Goal: Find specific page/section: Find specific page/section

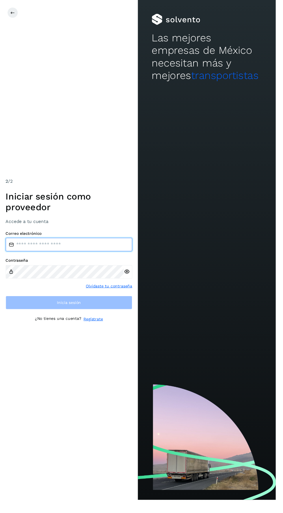
click at [102, 258] on input "email" at bounding box center [71, 251] width 130 height 14
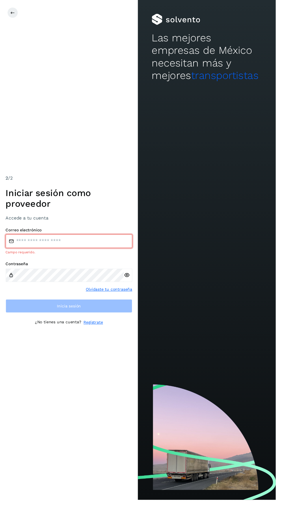
type input "**********"
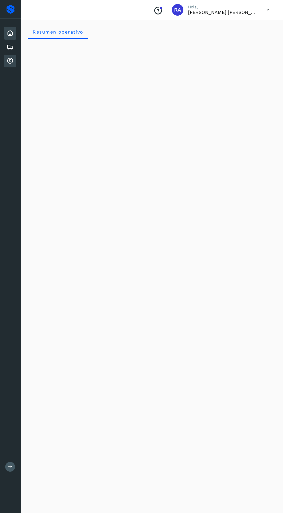
click at [10, 61] on icon at bounding box center [10, 61] width 7 height 7
